Goal: Use online tool/utility: Utilize a website feature to perform a specific function

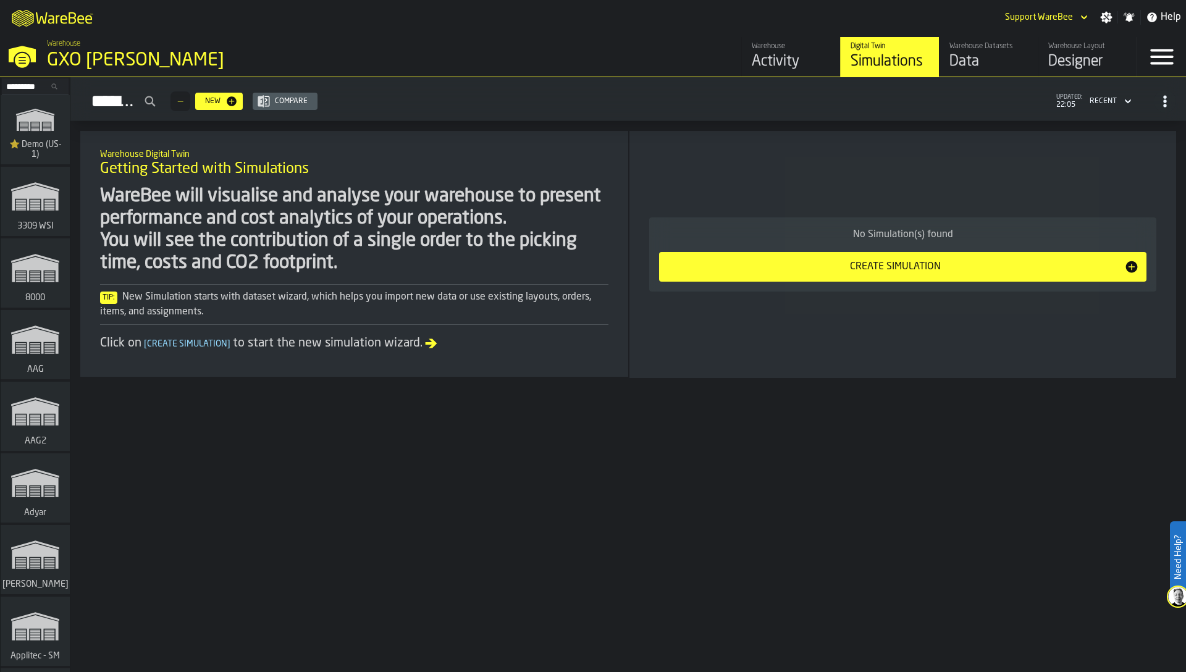
click at [27, 83] on input "Search..." at bounding box center [35, 87] width 64 height 14
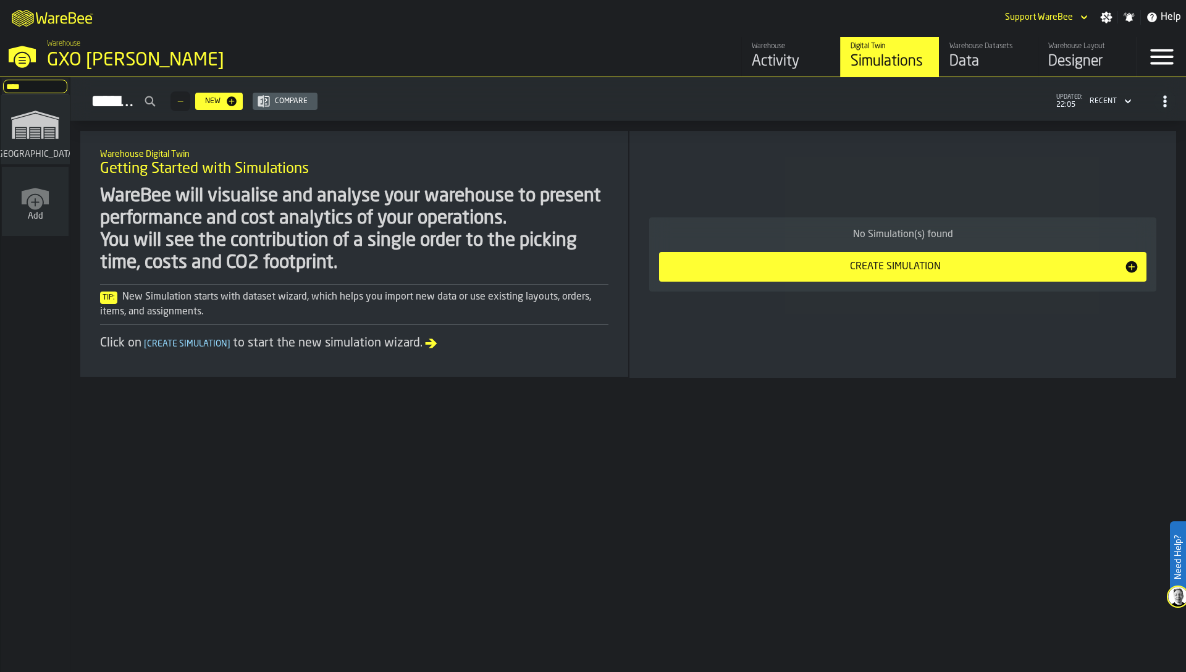
type input "****"
click at [31, 132] on rect "link-to-/wh/i/b8e8645a-5c77-43f4-8135-27e3a4d97801/simulations" at bounding box center [35, 132] width 10 height 1
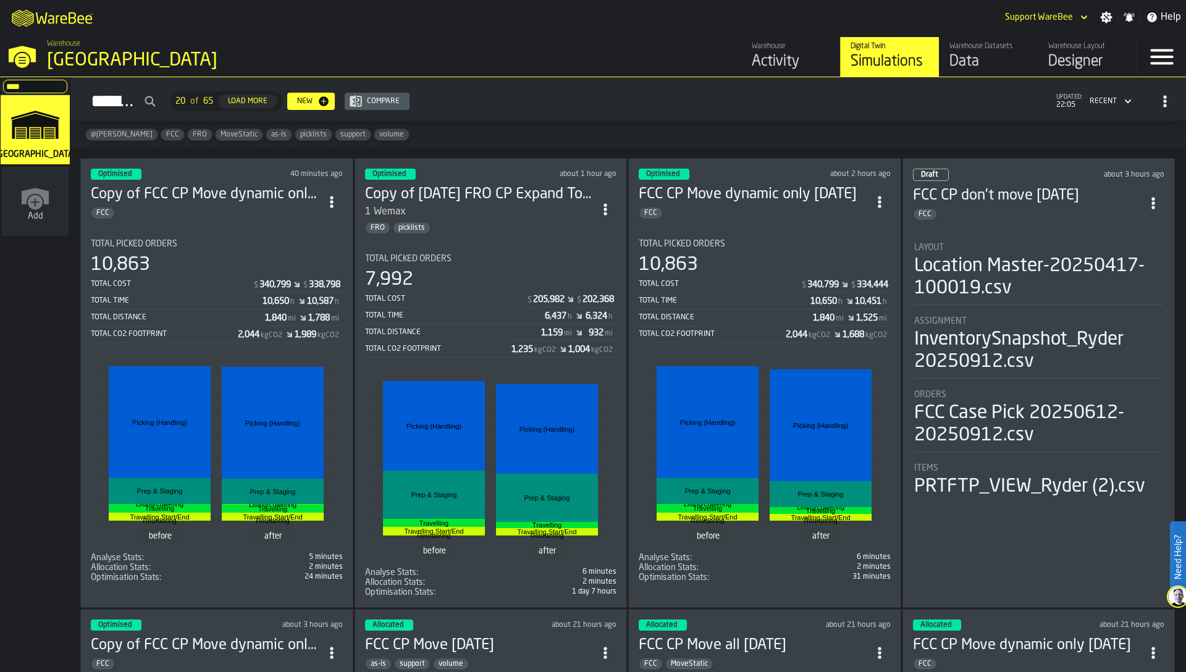
click at [338, 204] on span "ItemListCard-DashboardItemContainer" at bounding box center [332, 202] width 22 height 22
click at [318, 286] on div "Duplicate" at bounding box center [306, 282] width 64 height 15
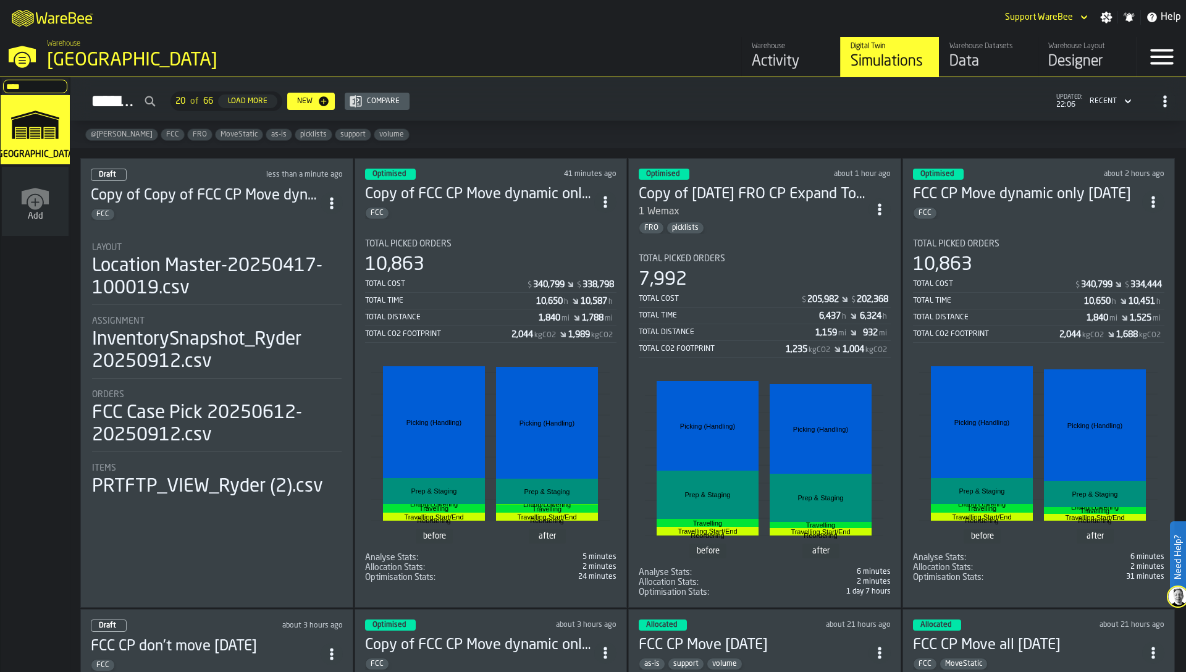
click at [255, 301] on div "Layout Location Master-20250417-100019.csv" at bounding box center [217, 274] width 250 height 62
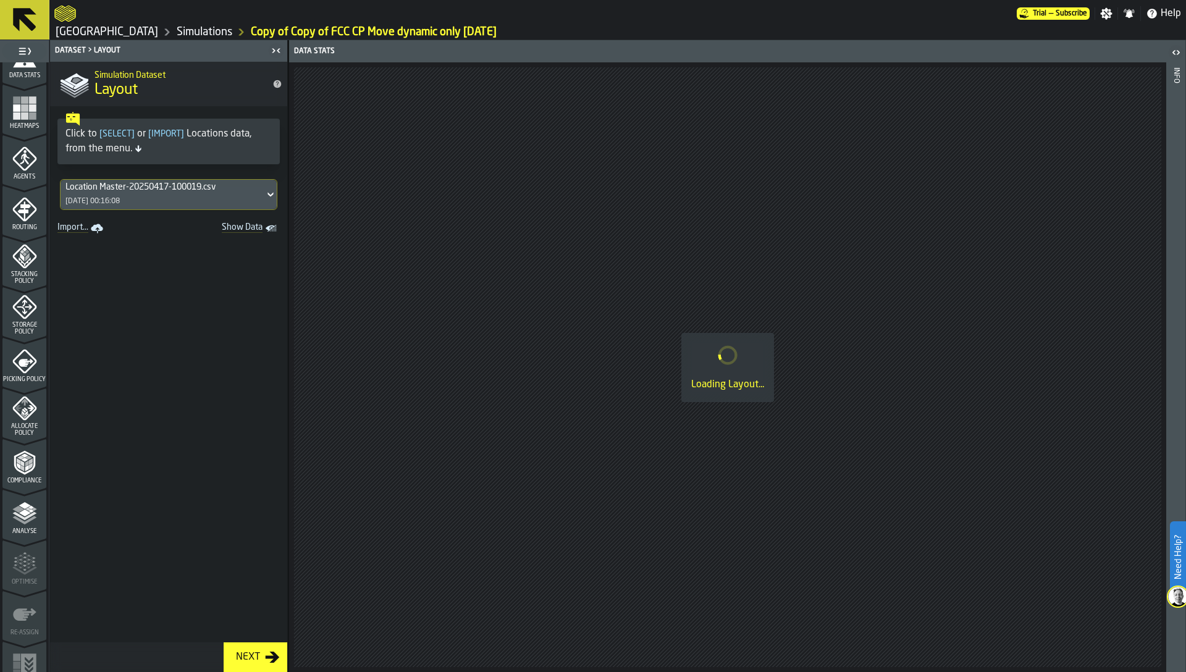
scroll to position [302, 0]
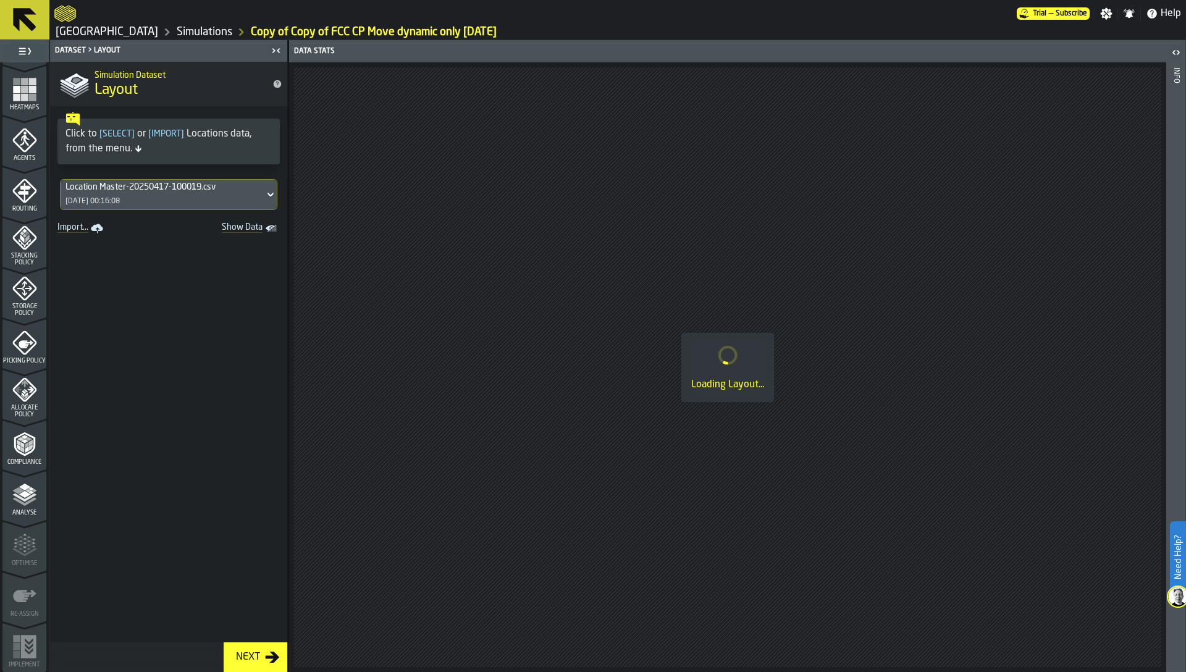
click at [22, 487] on polygon "menu Analyse" at bounding box center [25, 486] width 12 height 7
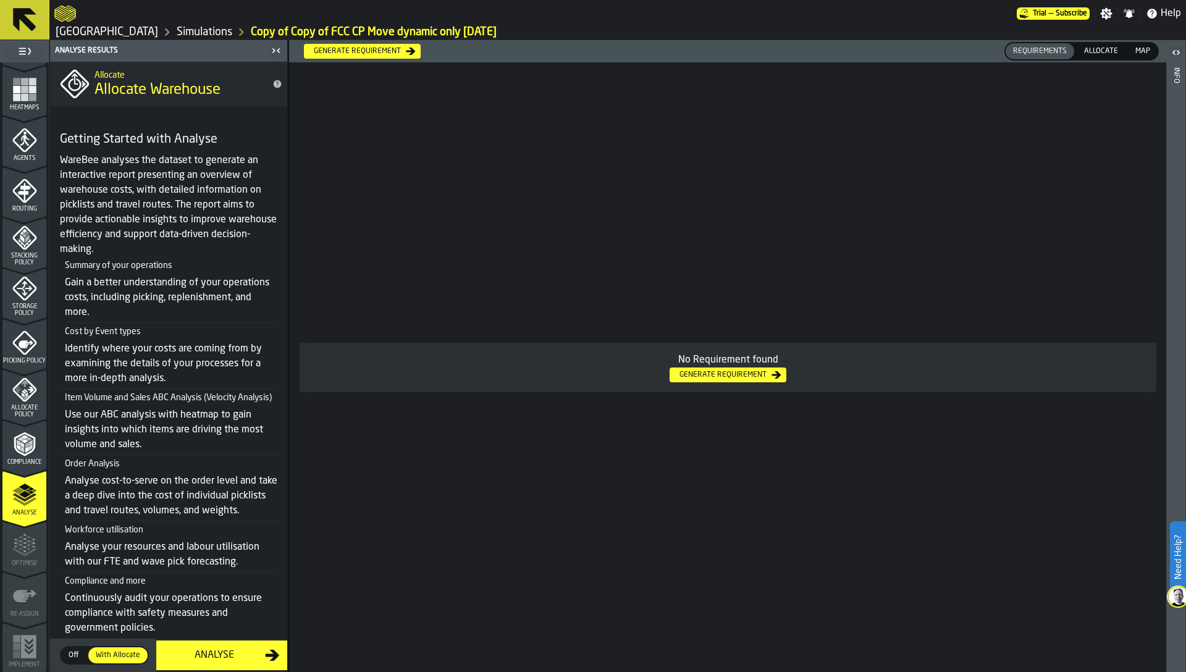
click at [22, 453] on icon "menu Compliance" at bounding box center [24, 444] width 25 height 25
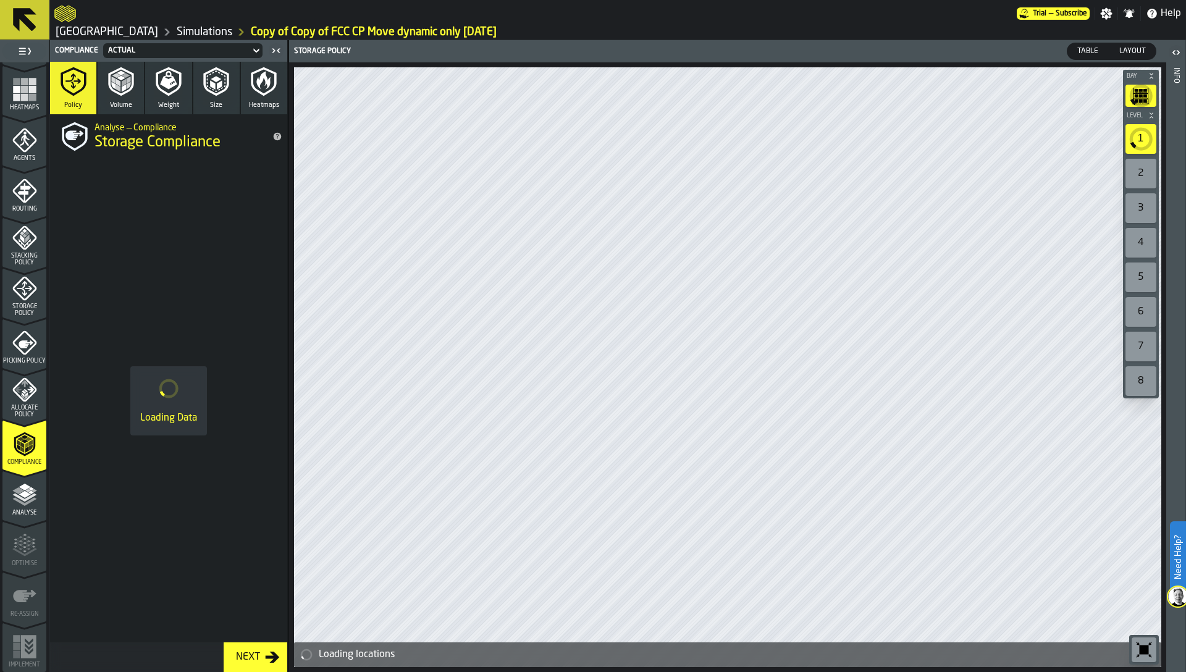
click at [20, 492] on polygon "menu Analyse" at bounding box center [25, 494] width 12 height 7
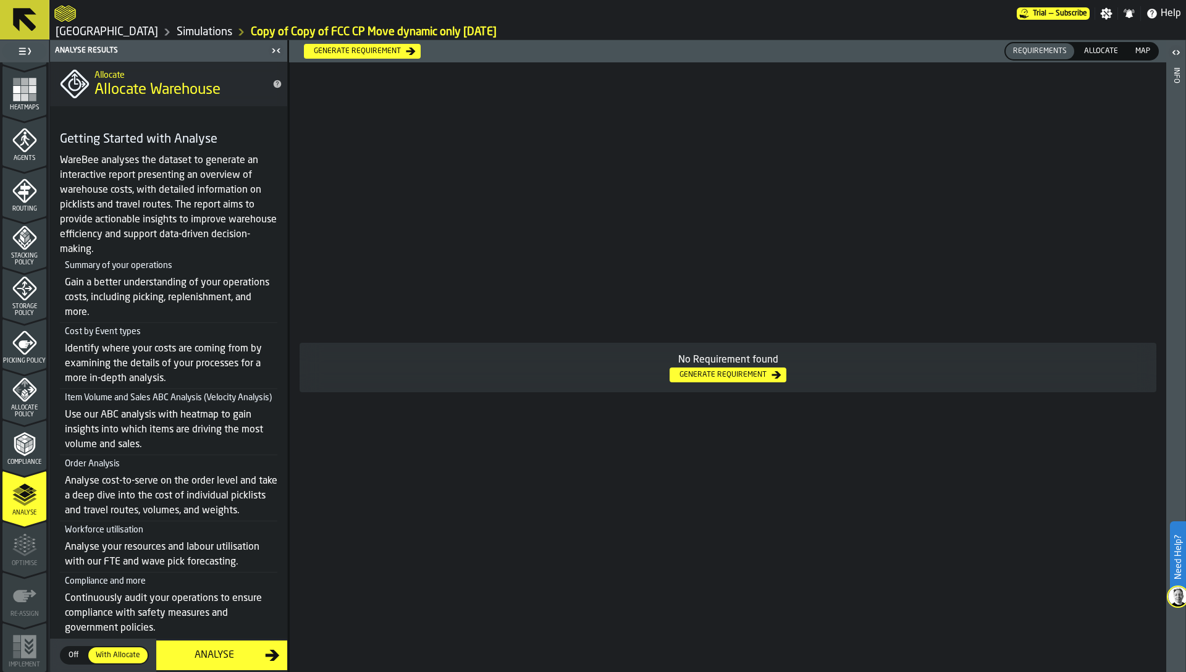
scroll to position [0, 0]
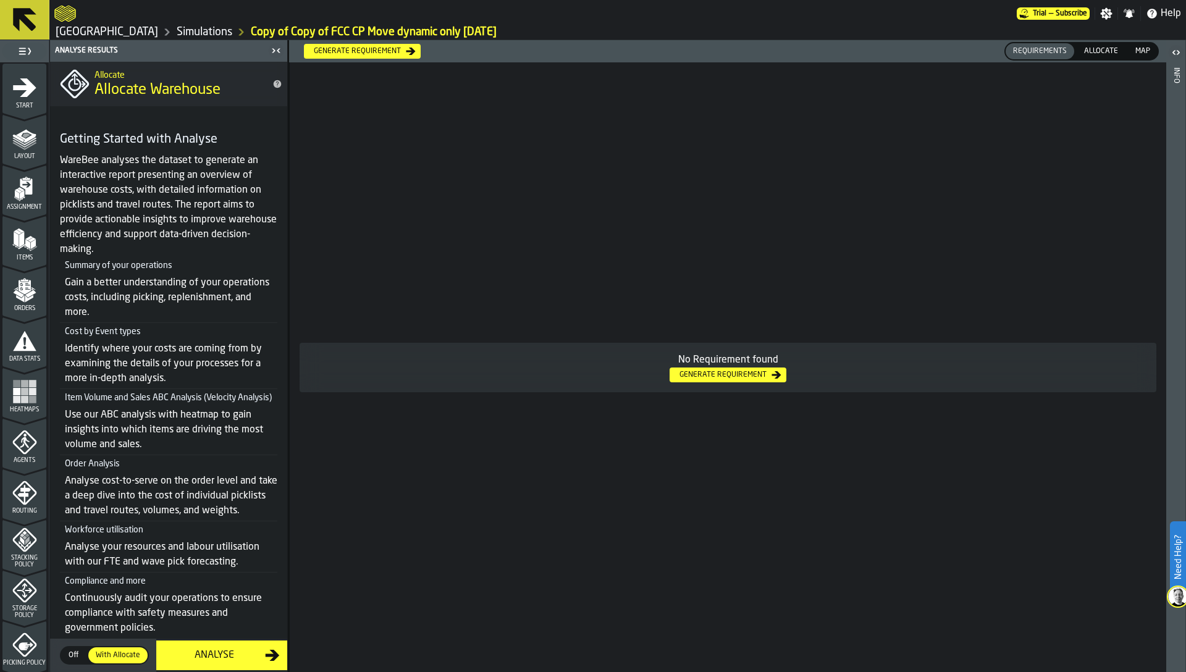
click at [27, 103] on span "Start" at bounding box center [24, 106] width 44 height 7
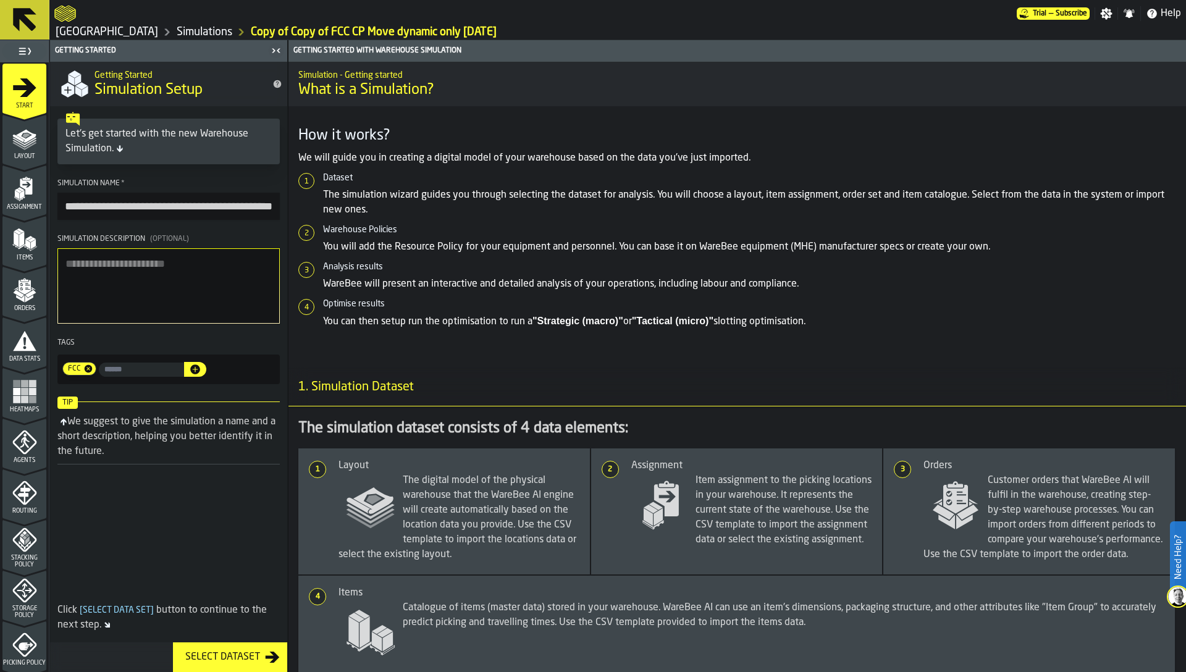
click at [177, 33] on link "Simulations" at bounding box center [205, 32] width 56 height 14
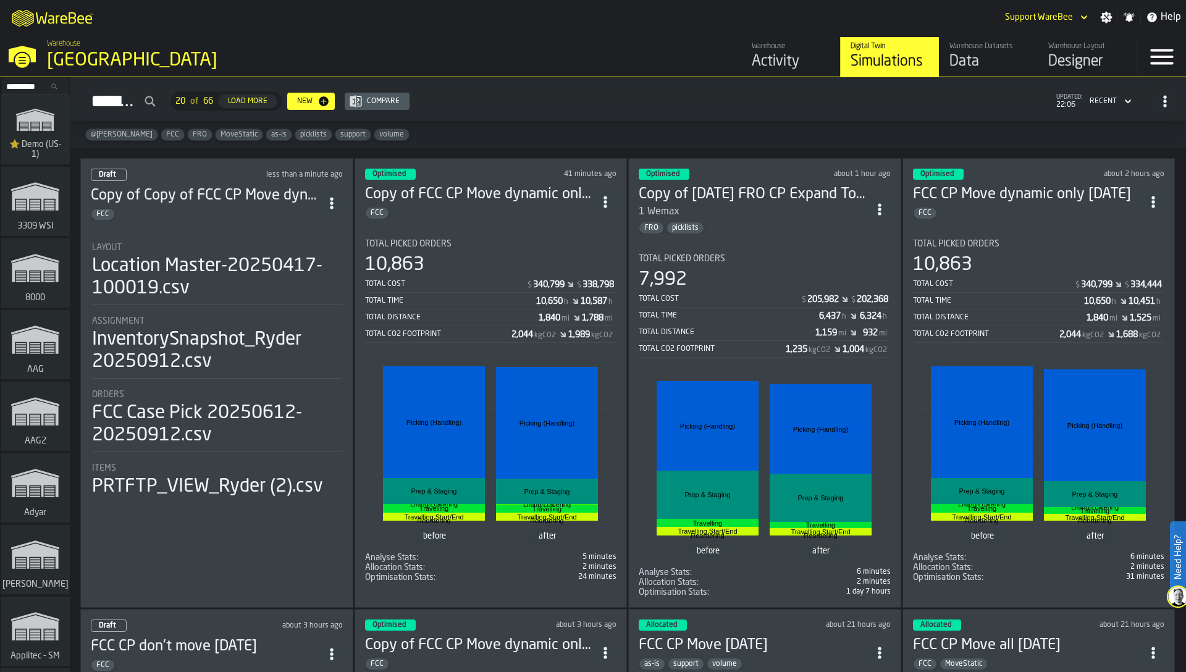
click at [502, 311] on div "Total Distance 1,840 mi 1,788 mi" at bounding box center [491, 318] width 252 height 15
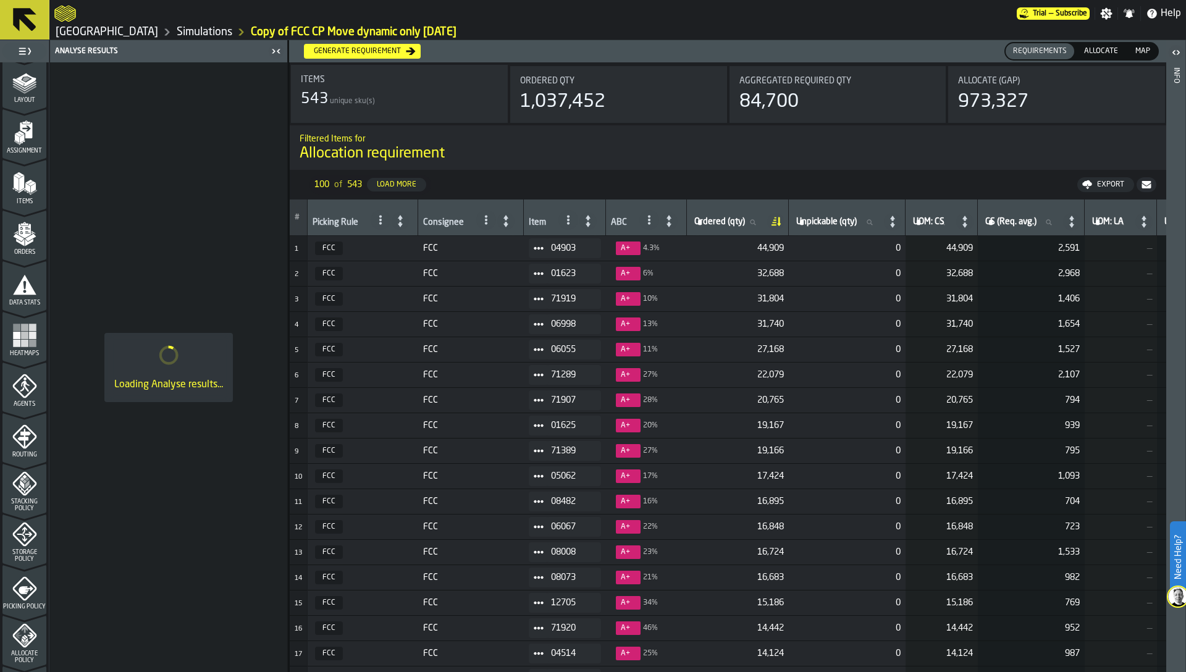
scroll to position [302, 0]
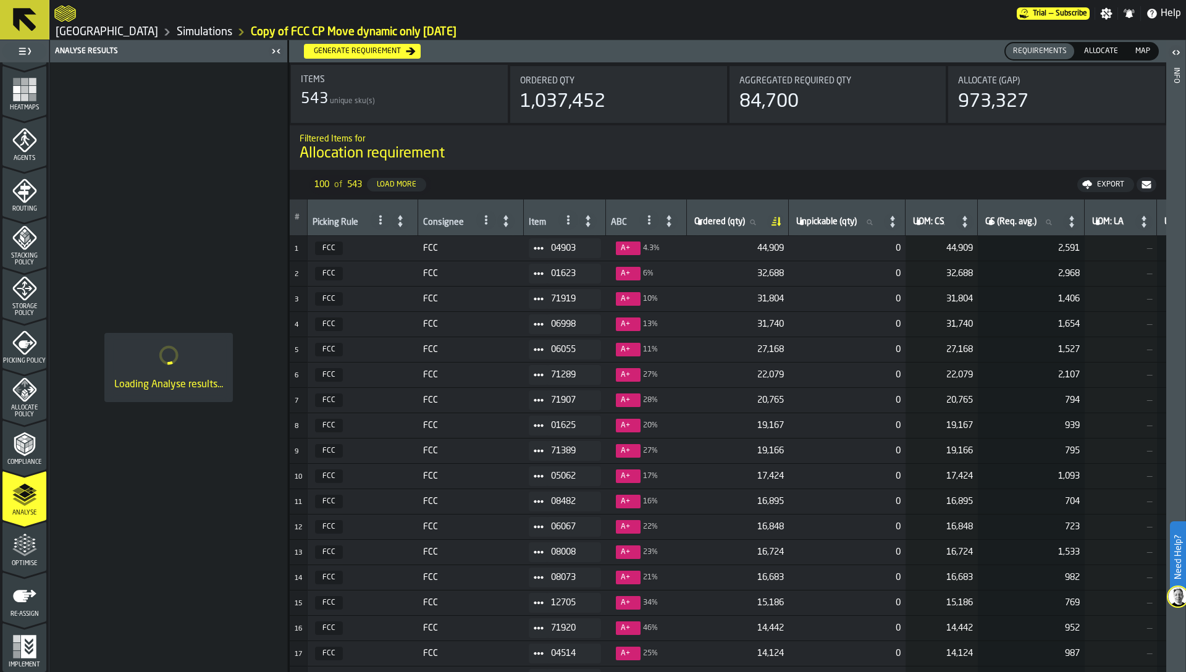
click at [17, 552] on icon "menu Optimise" at bounding box center [24, 552] width 25 height 8
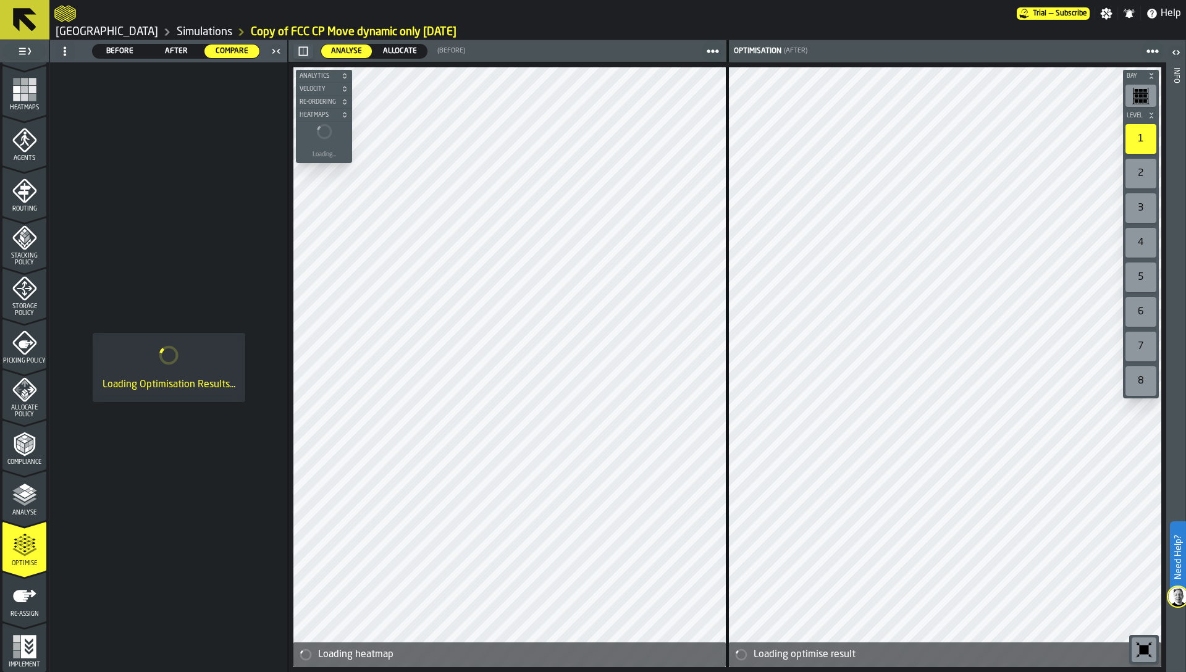
click at [65, 49] on circle at bounding box center [65, 50] width 2 height 2
click at [74, 70] on div "Show Setup" at bounding box center [94, 76] width 64 height 15
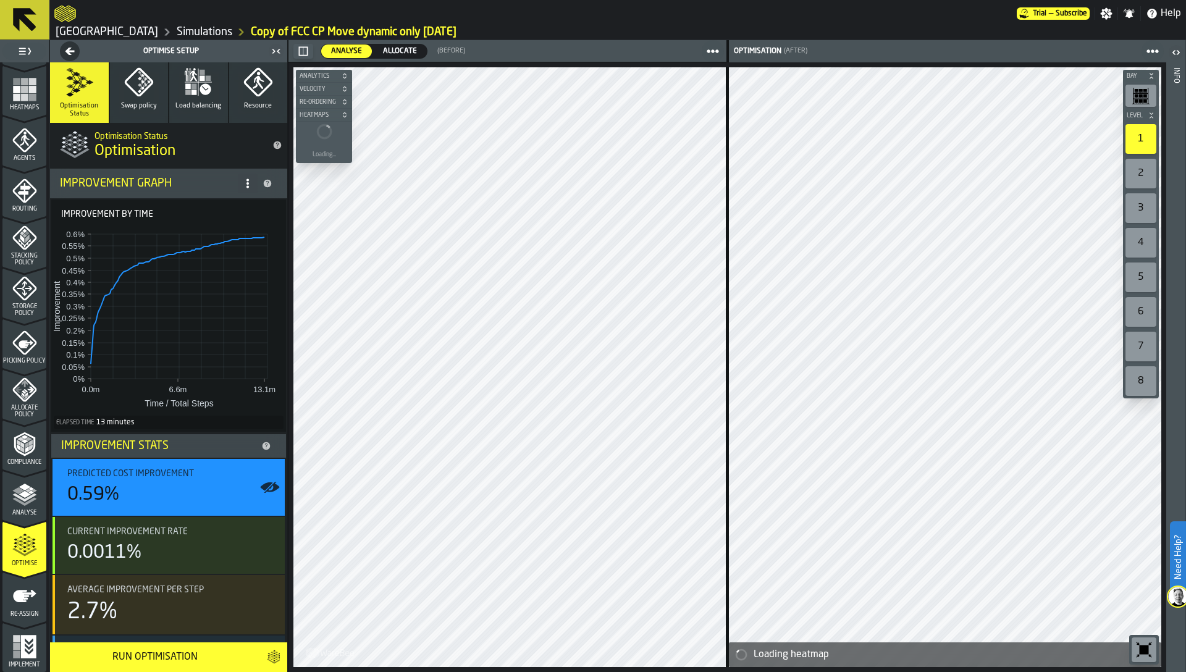
click at [246, 181] on icon at bounding box center [248, 184] width 10 height 10
click at [216, 211] on div "Show Support Options..." at bounding box center [195, 208] width 104 height 15
click at [241, 188] on span at bounding box center [248, 184] width 20 height 20
click at [177, 283] on rect at bounding box center [177, 306] width 2 height 145
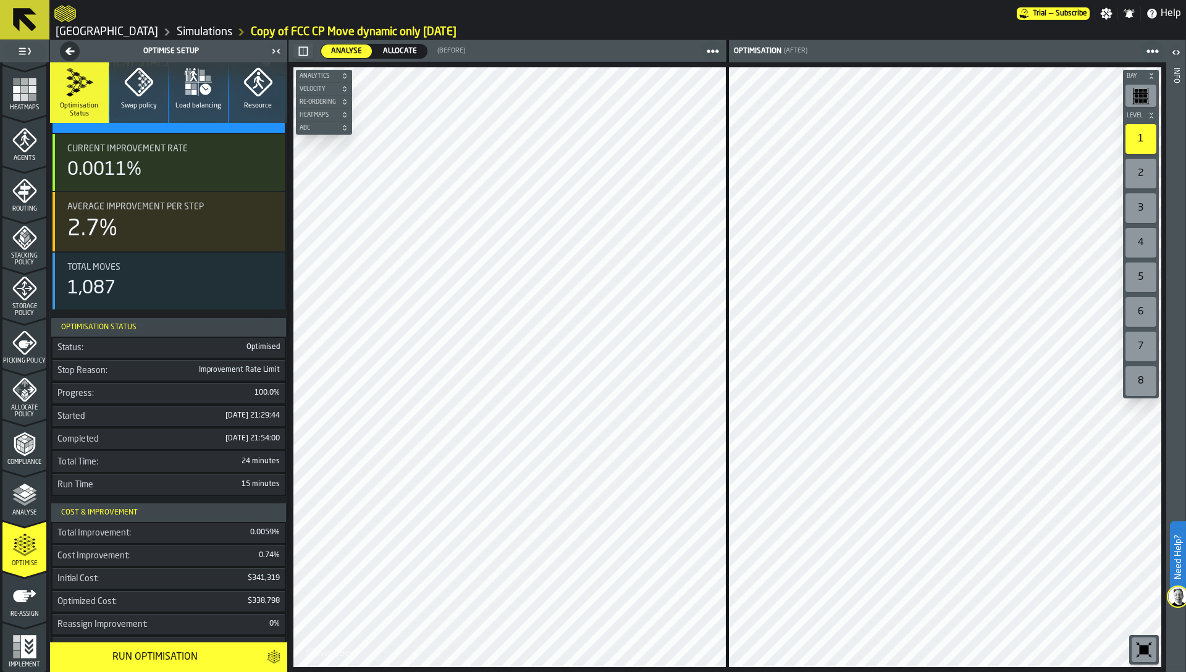
scroll to position [156, 0]
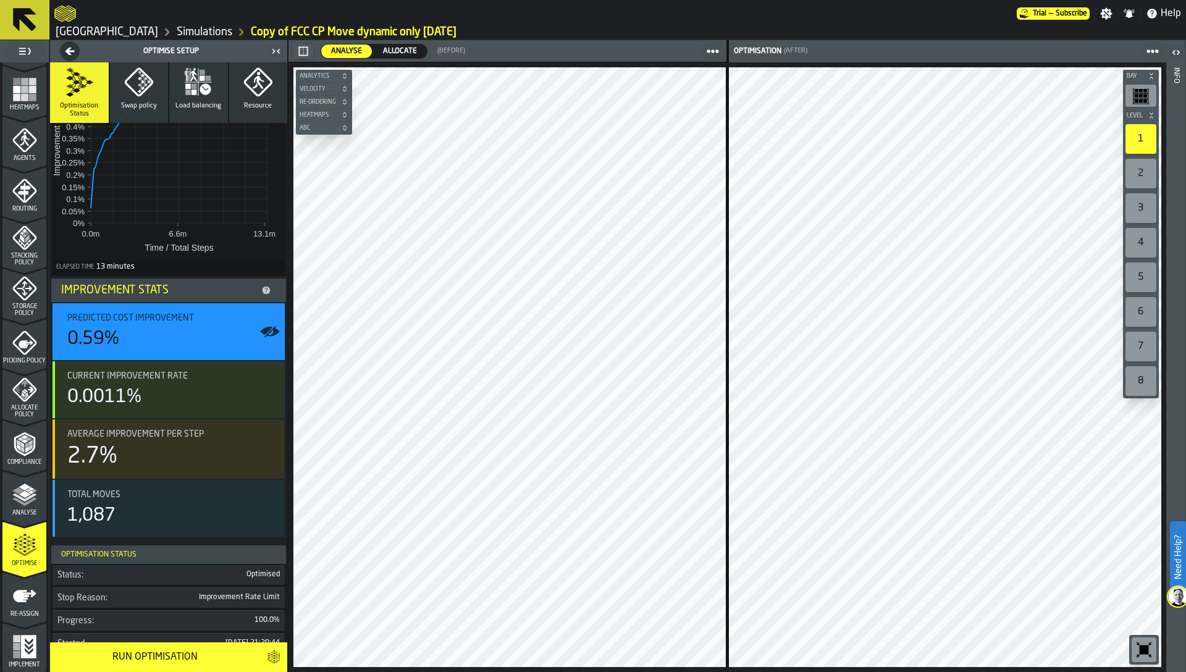
click at [177, 30] on link "Simulations" at bounding box center [205, 32] width 56 height 14
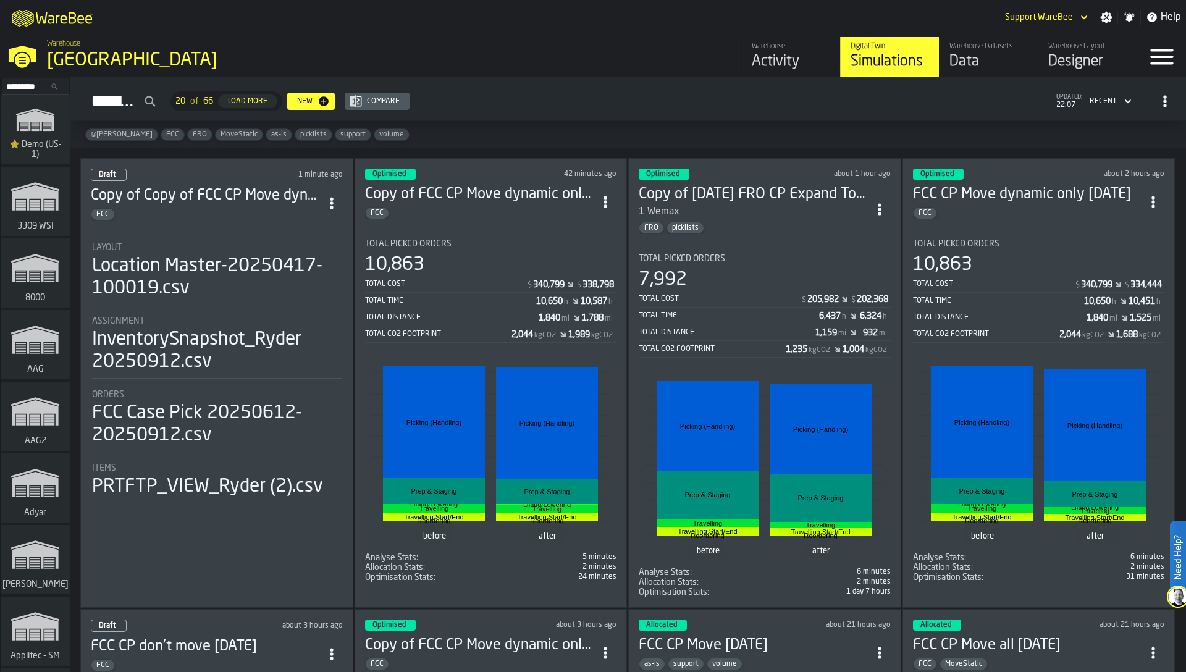
click at [198, 358] on div "InventorySnapshot_Ryder 20250912.csv" at bounding box center [217, 351] width 250 height 44
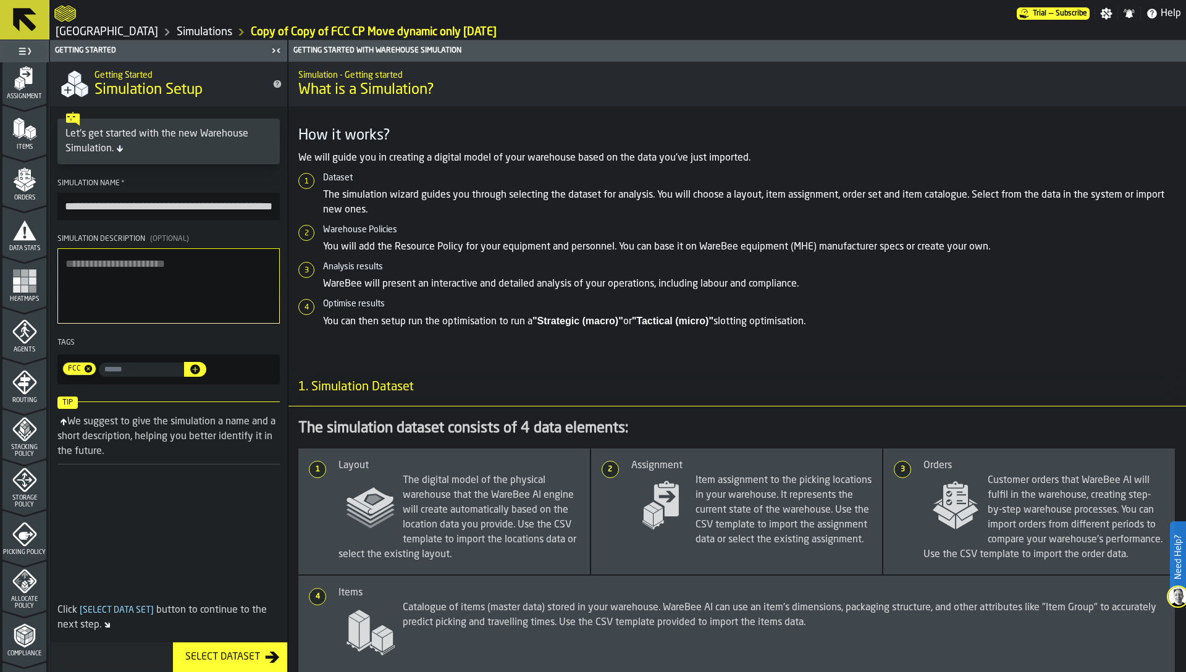
scroll to position [174, 0]
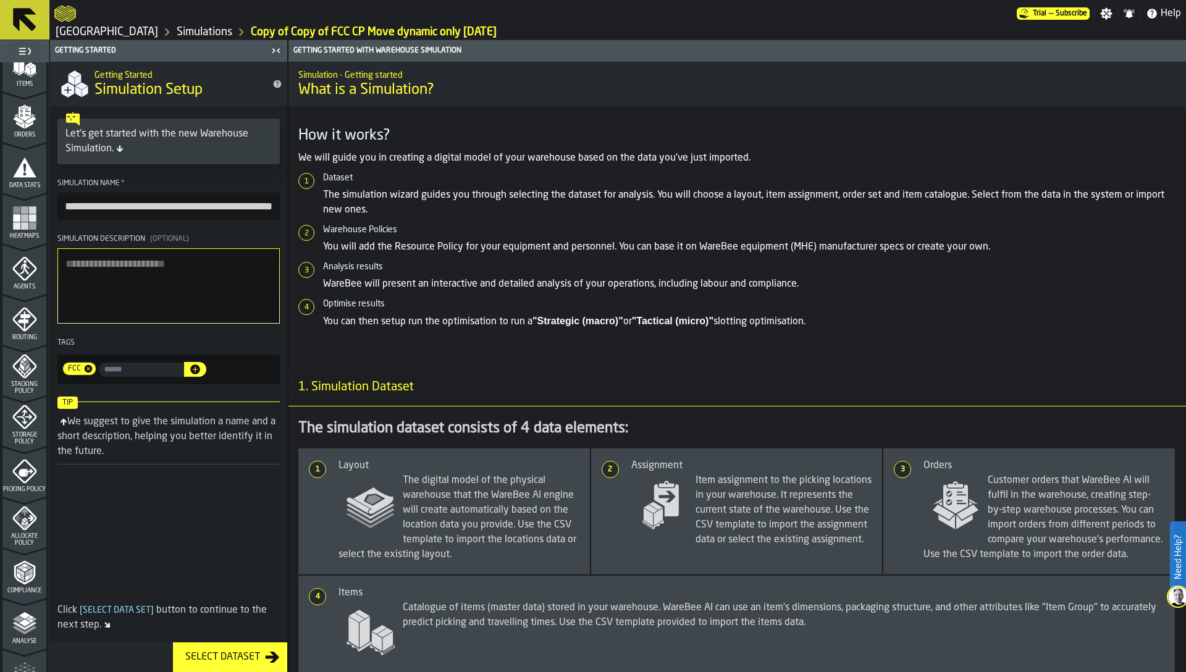
click at [26, 613] on icon "menu Analyse" at bounding box center [24, 623] width 25 height 25
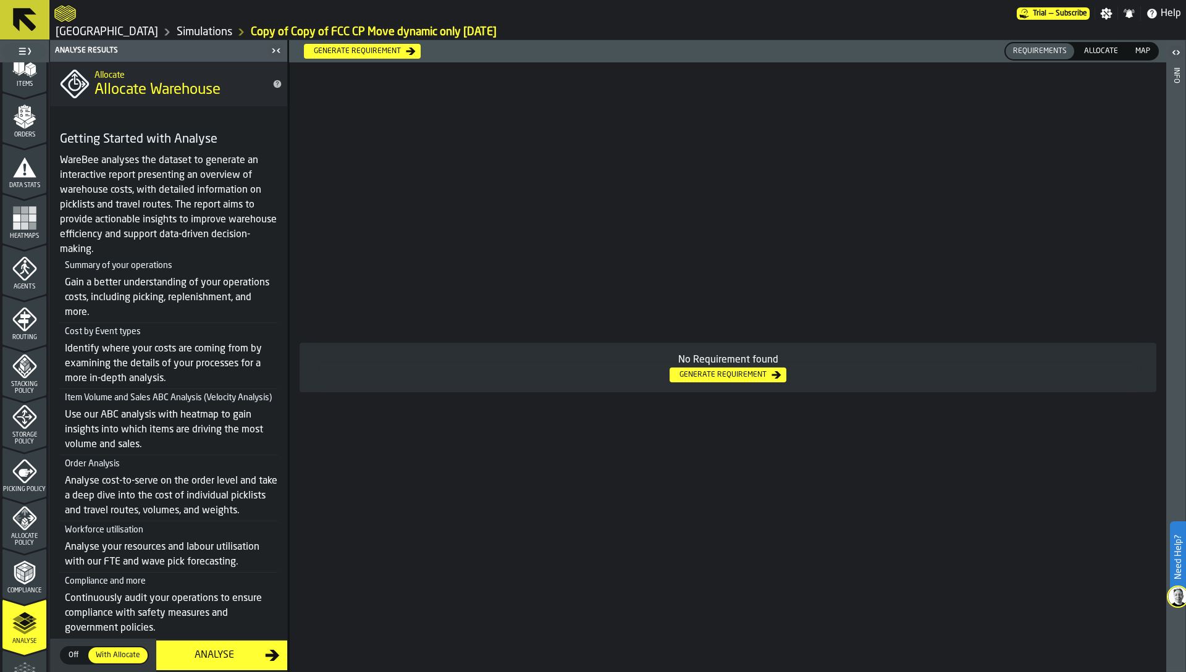
click at [80, 651] on span "Off" at bounding box center [74, 655] width 20 height 11
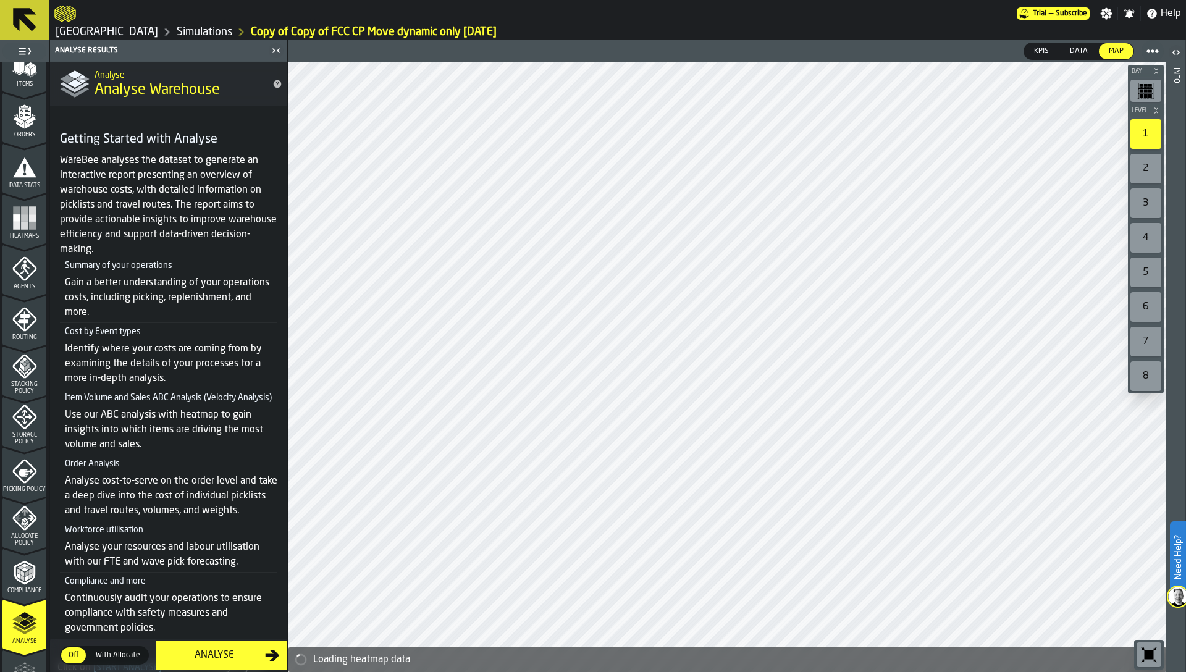
click at [104, 654] on span "With Allocate" at bounding box center [118, 655] width 54 height 11
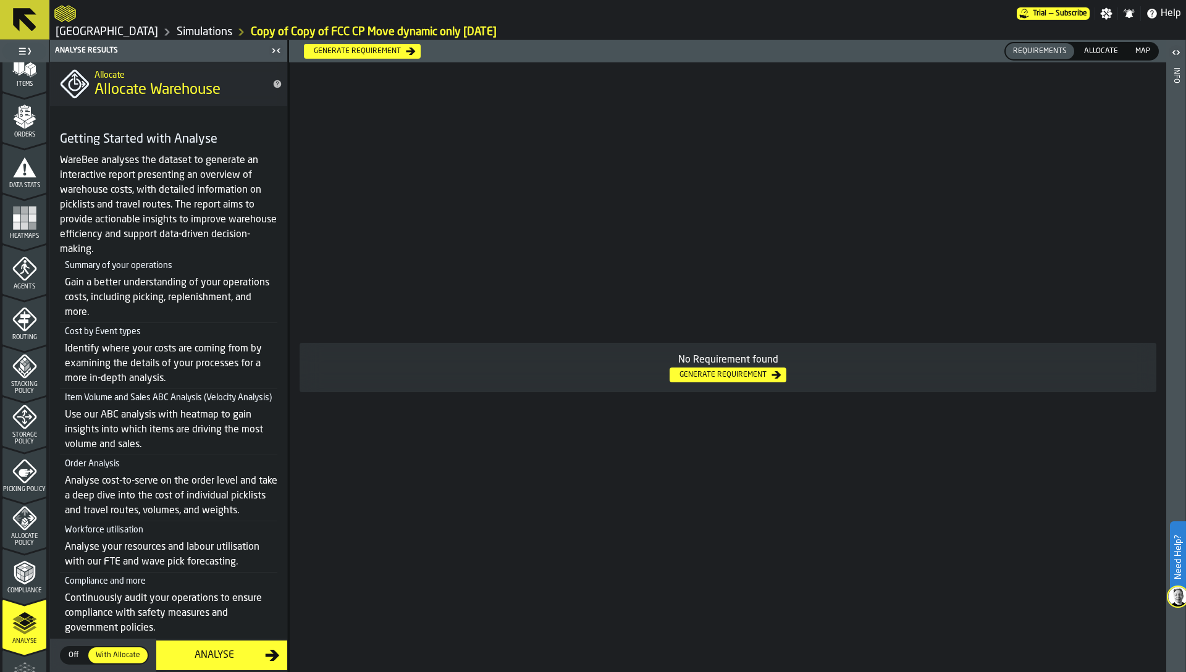
click at [221, 656] on div "Analyse" at bounding box center [214, 655] width 101 height 15
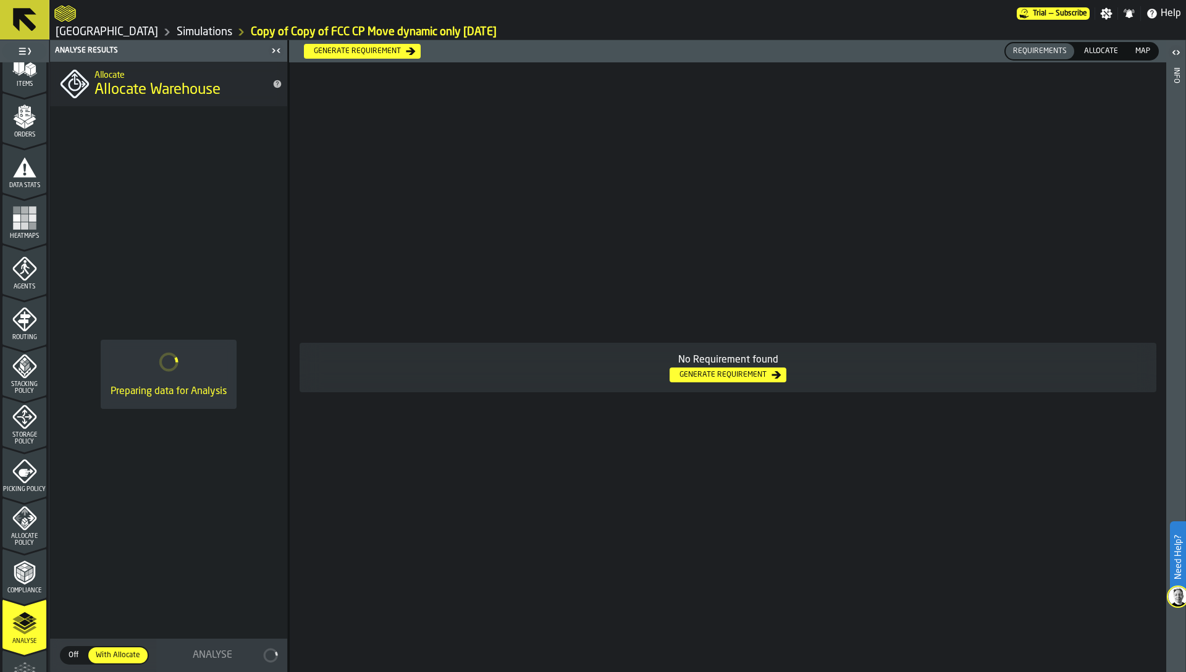
click at [251, 517] on div "Preparing data for Analysis" at bounding box center [168, 374] width 237 height 536
click at [816, 178] on div "No Requirement found Generate Requirement" at bounding box center [728, 367] width 877 height 610
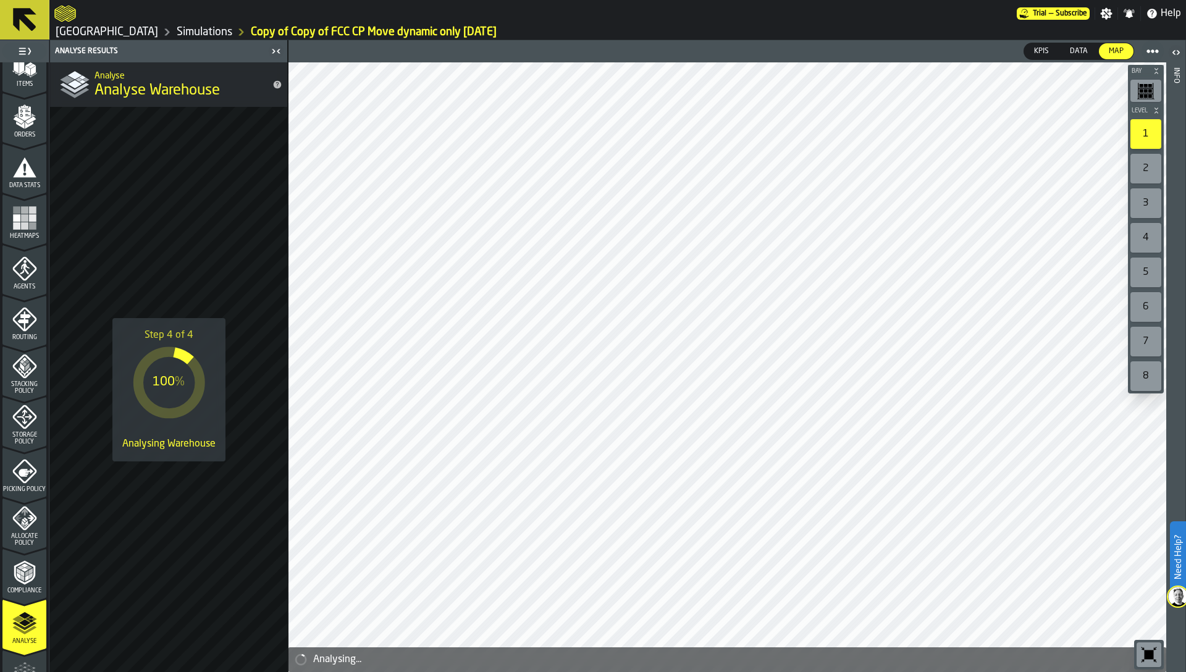
scroll to position [0, 0]
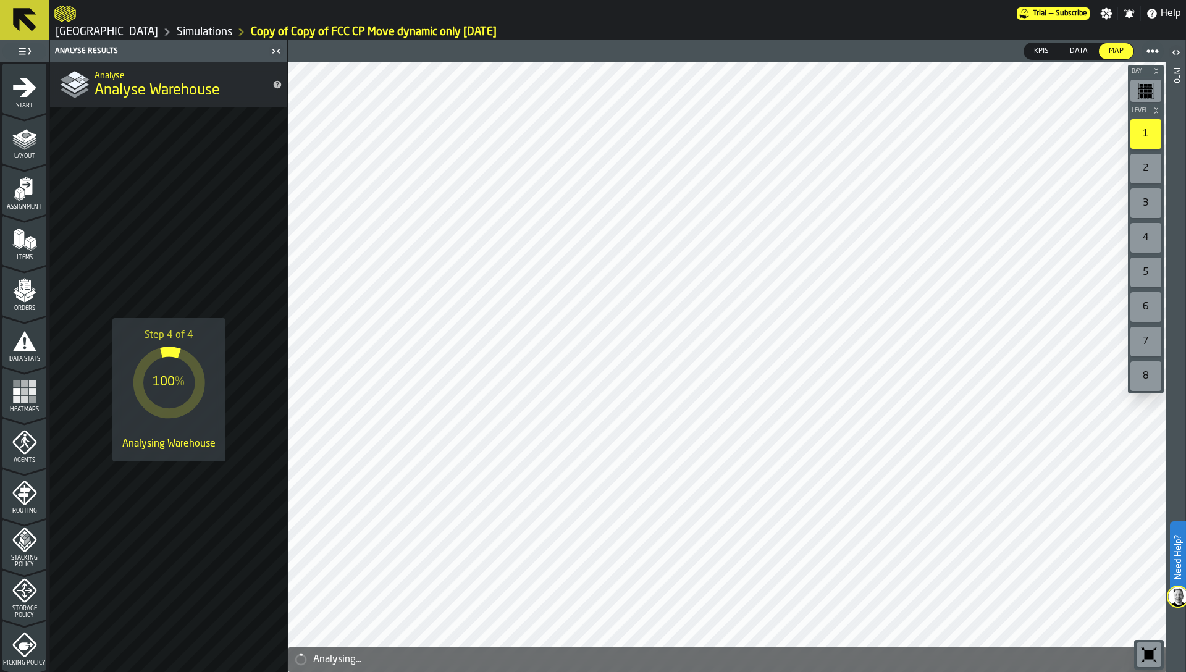
click at [17, 90] on icon "menu Start" at bounding box center [24, 87] width 23 height 19
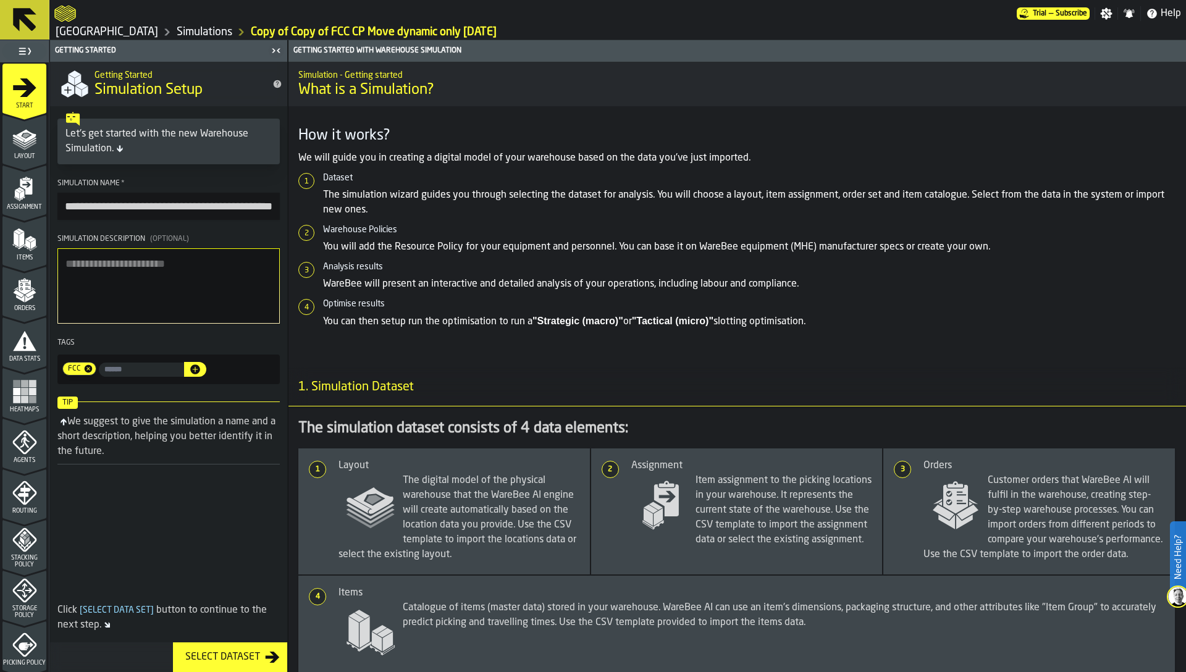
drag, startPoint x: 140, startPoint y: 203, endPoint x: 62, endPoint y: 198, distance: 78.0
click at [62, 198] on input "**********" at bounding box center [168, 206] width 222 height 27
type input "**********"
click at [96, 262] on textarea "Simulation Description (Optional)" at bounding box center [168, 285] width 222 height 75
click at [350, 216] on p "The simulation wizard guides you through selecting the dataset for analysis. Yo…" at bounding box center [749, 203] width 853 height 30
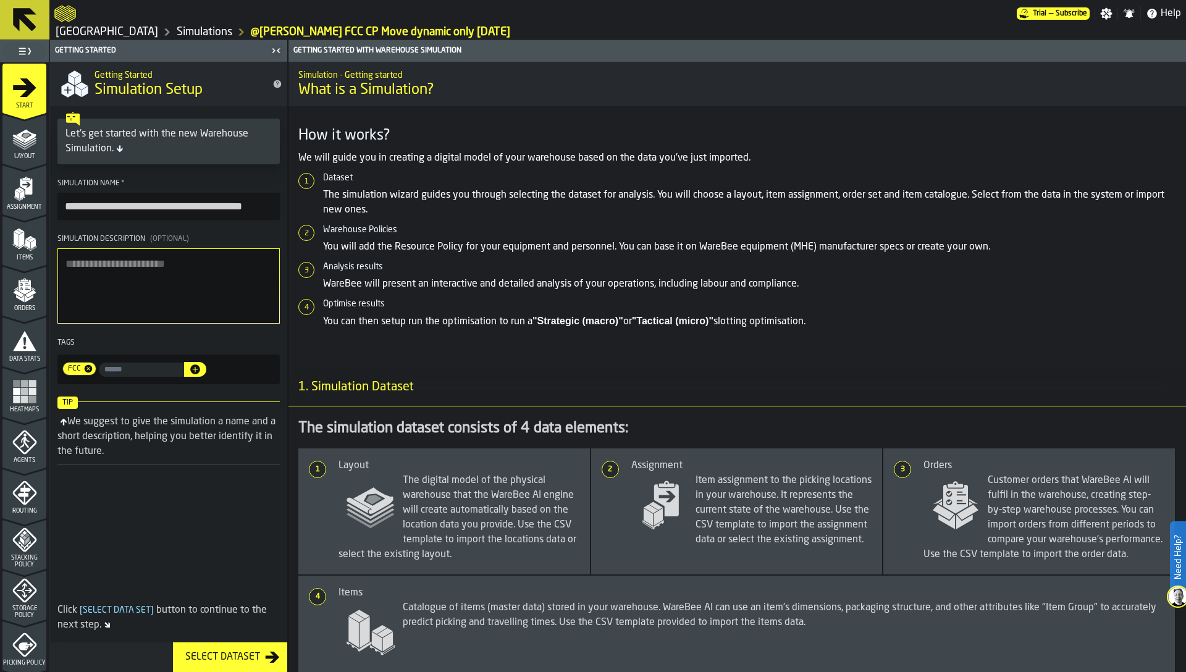
click at [78, 30] on link "[GEOGRAPHIC_DATA]" at bounding box center [107, 32] width 103 height 14
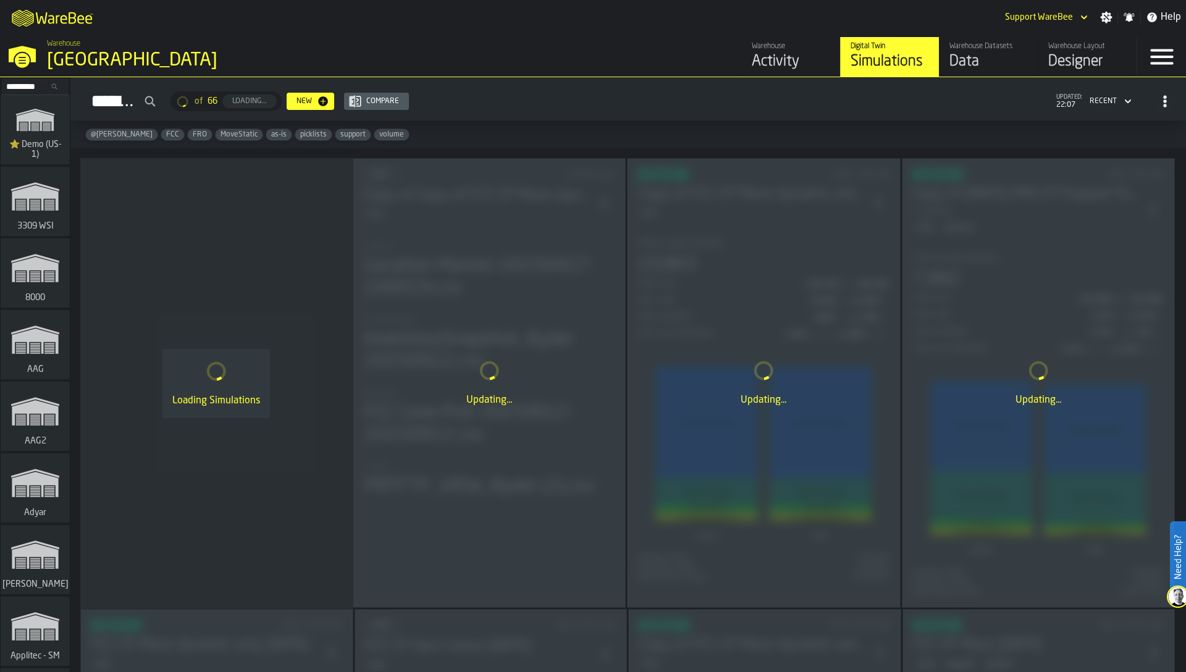
click at [23, 84] on input "Search..." at bounding box center [35, 87] width 64 height 14
click at [226, 253] on div "Loading Simulations" at bounding box center [216, 383] width 272 height 451
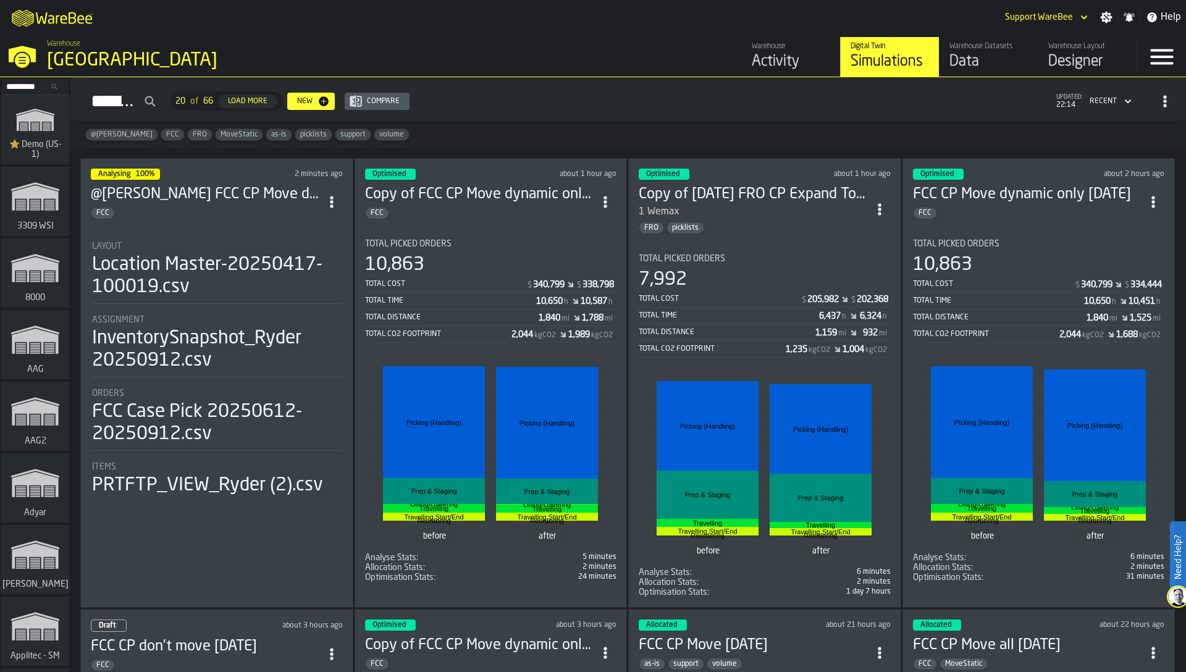
click at [0, 0] on div "M A K I N G W A R E H O U S E S M O R E EF F I C I E N T Support WareBee Settin…" at bounding box center [593, 336] width 1186 height 672
